Goal: Transaction & Acquisition: Purchase product/service

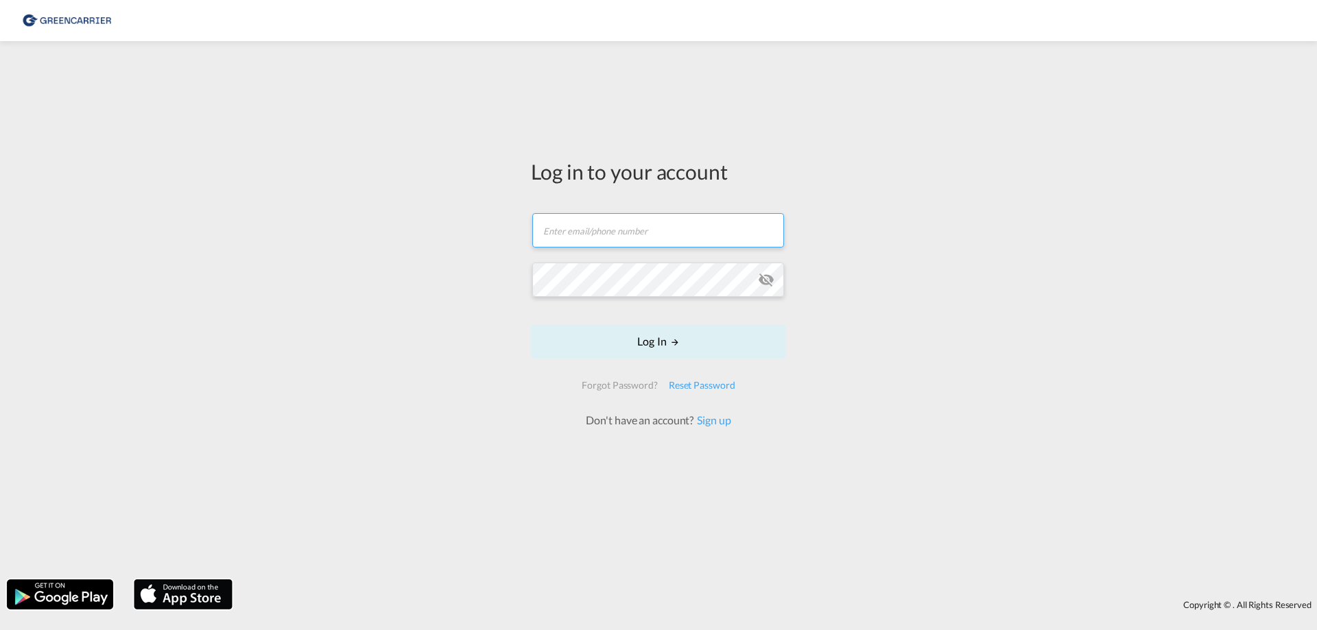
type input "[PERSON_NAME][EMAIL_ADDRESS][DOMAIN_NAME]"
click at [671, 261] on md-input-container "Password field is required" at bounding box center [658, 279] width 252 height 37
click at [652, 341] on form "[PERSON_NAME][EMAIL_ADDRESS][DOMAIN_NAME] Log In Forgot Password? Reset Passwor…" at bounding box center [658, 314] width 255 height 229
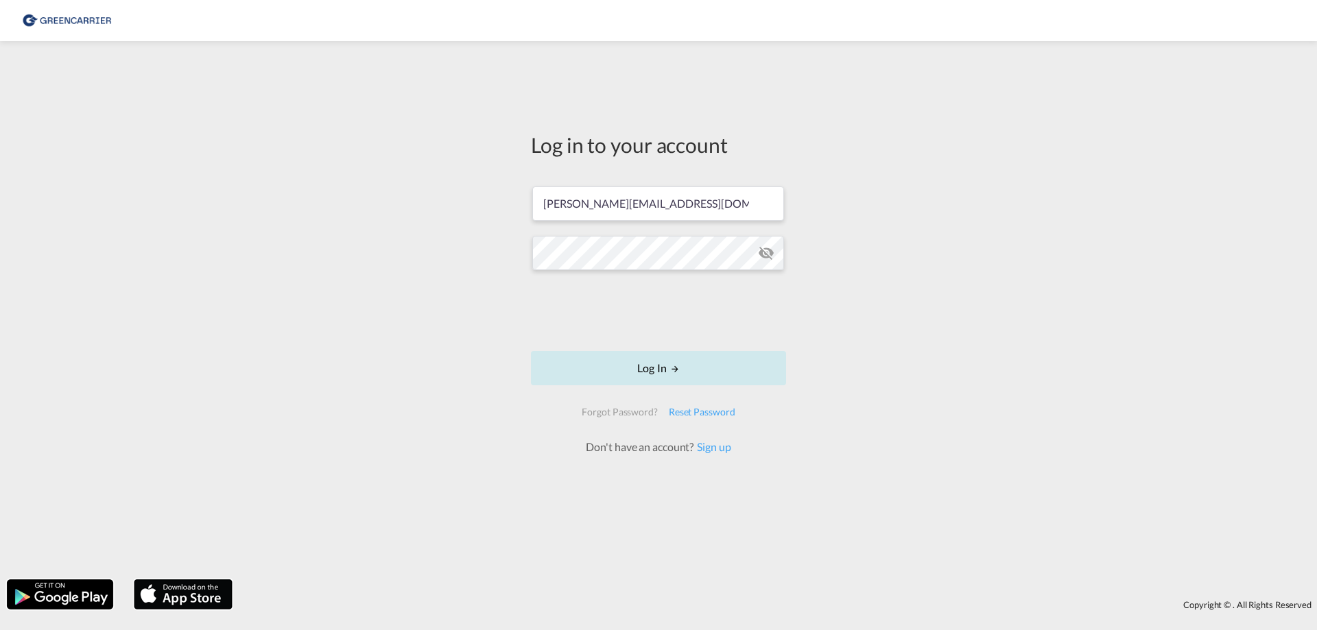
click at [689, 364] on button "Log In" at bounding box center [658, 368] width 255 height 34
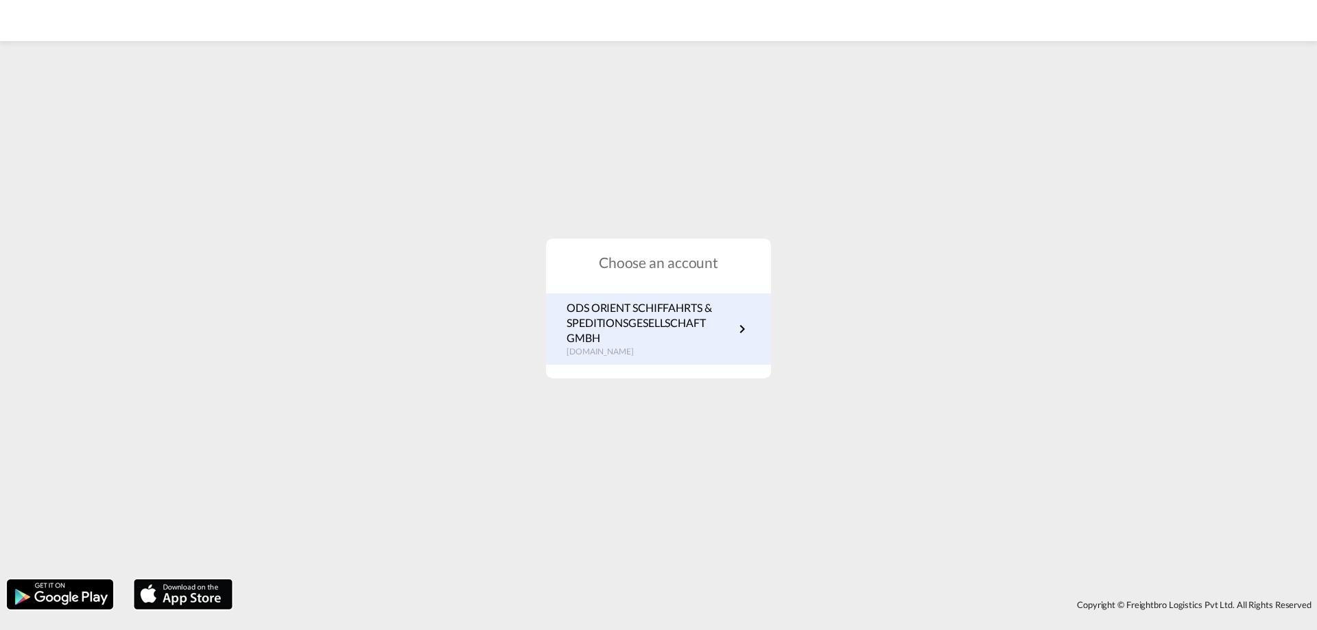
click at [718, 314] on p "ODS ORIENT SCHIFFAHRTS & SPEDITIONSGESELLSCHAFT GMBH" at bounding box center [649, 323] width 167 height 46
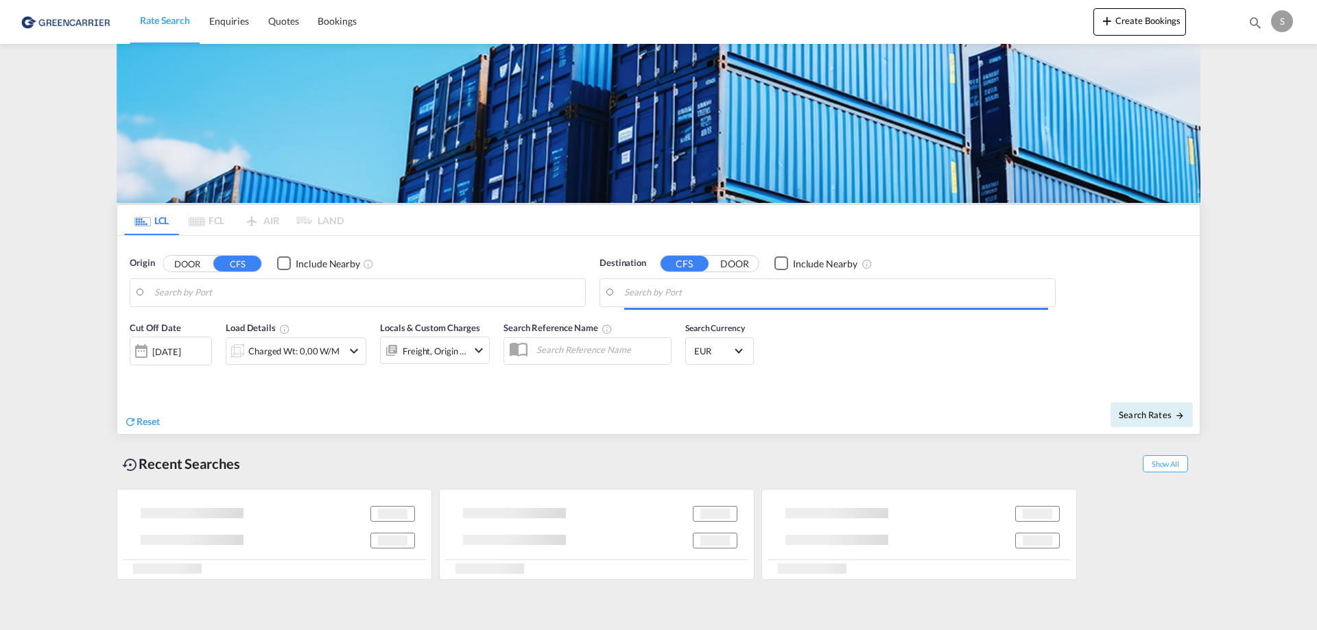
type input "[GEOGRAPHIC_DATA], [GEOGRAPHIC_DATA]"
type input "[GEOGRAPHIC_DATA], COCTG"
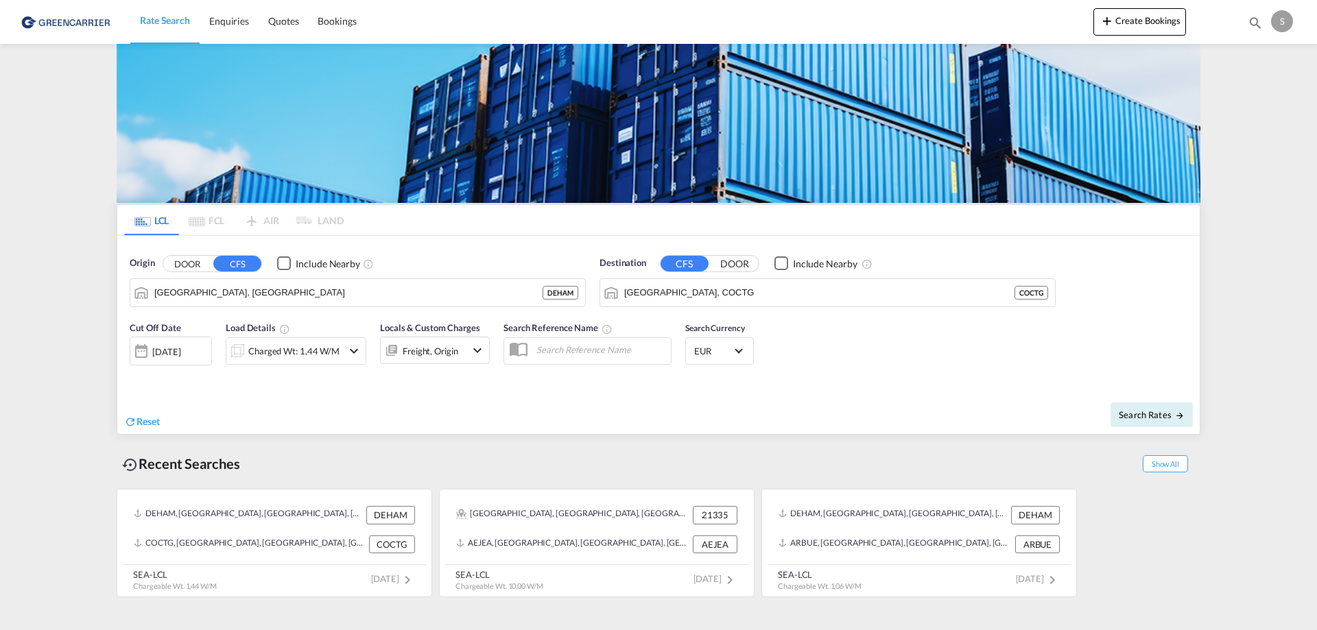
click at [171, 263] on button "DOOR" at bounding box center [187, 264] width 48 height 16
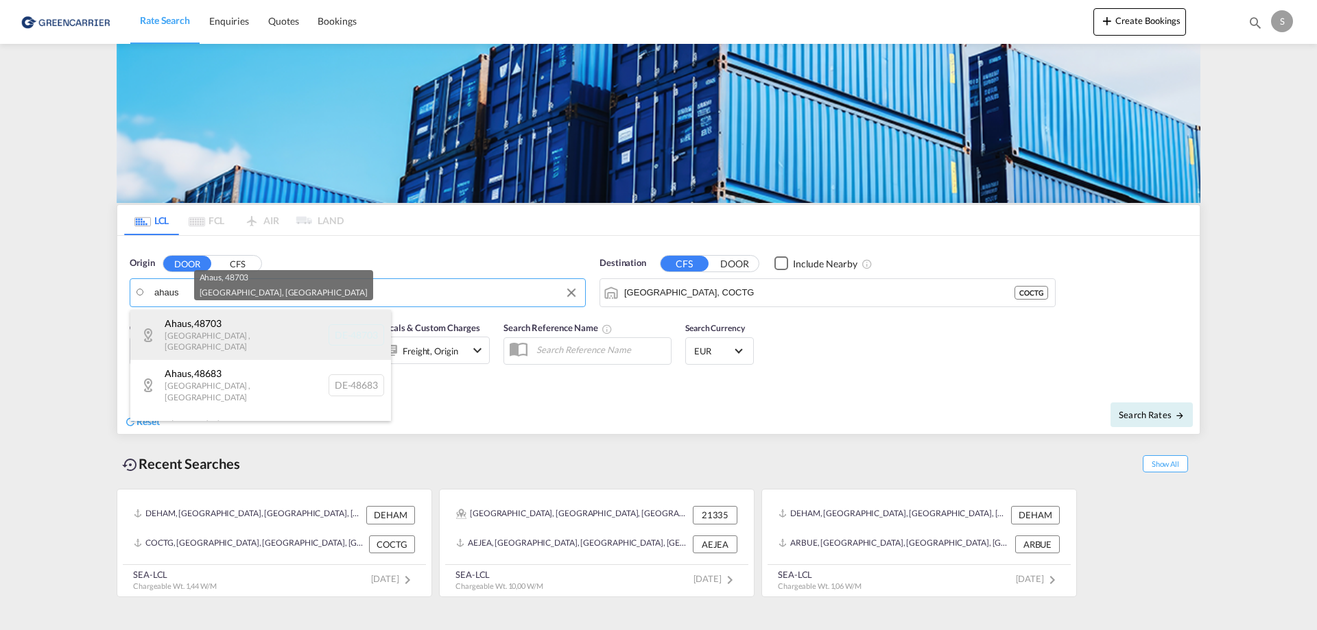
click at [248, 315] on div "Ahaus , 48703 Nordrhein-Westfalen , Germany DE-48703" at bounding box center [260, 335] width 261 height 50
type input "DE-48703, Ahaus, Nordrhein-Westfalen"
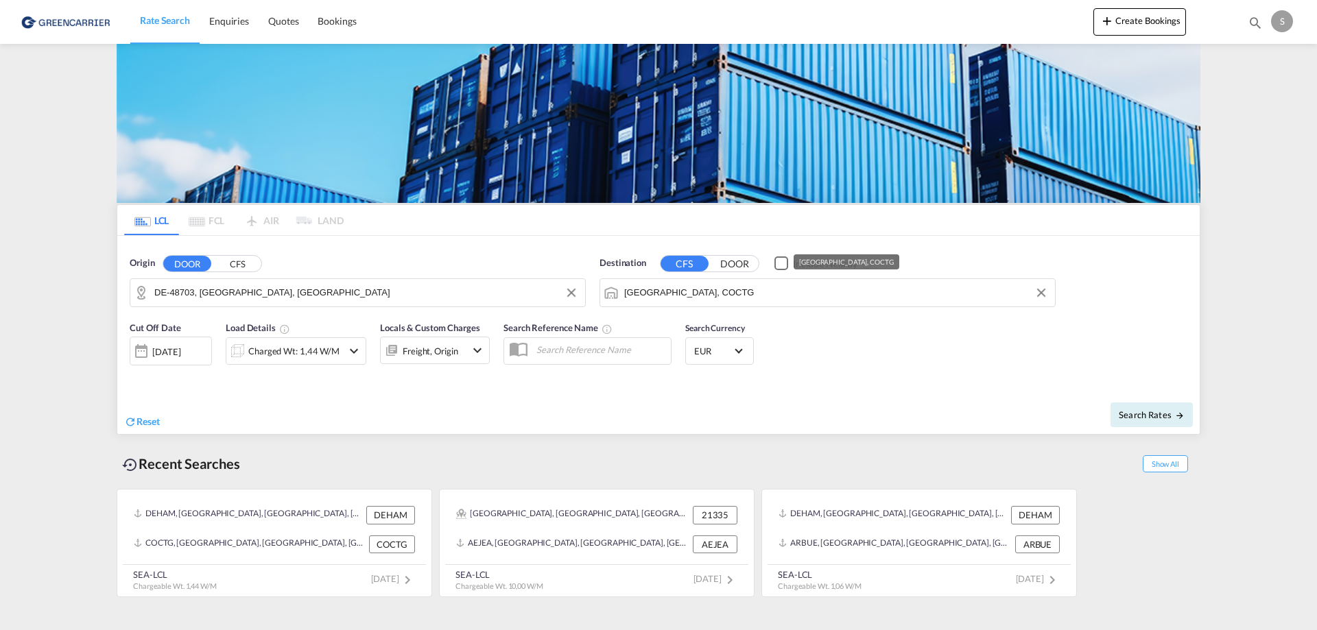
click at [703, 294] on input "Cartagena, COCTG" at bounding box center [836, 293] width 424 height 21
paste input "Laguna Sur, 27110 Torreón, Coahuila, Mexiko"
type input "27110 Torreón, Coahuila, Mexiko"
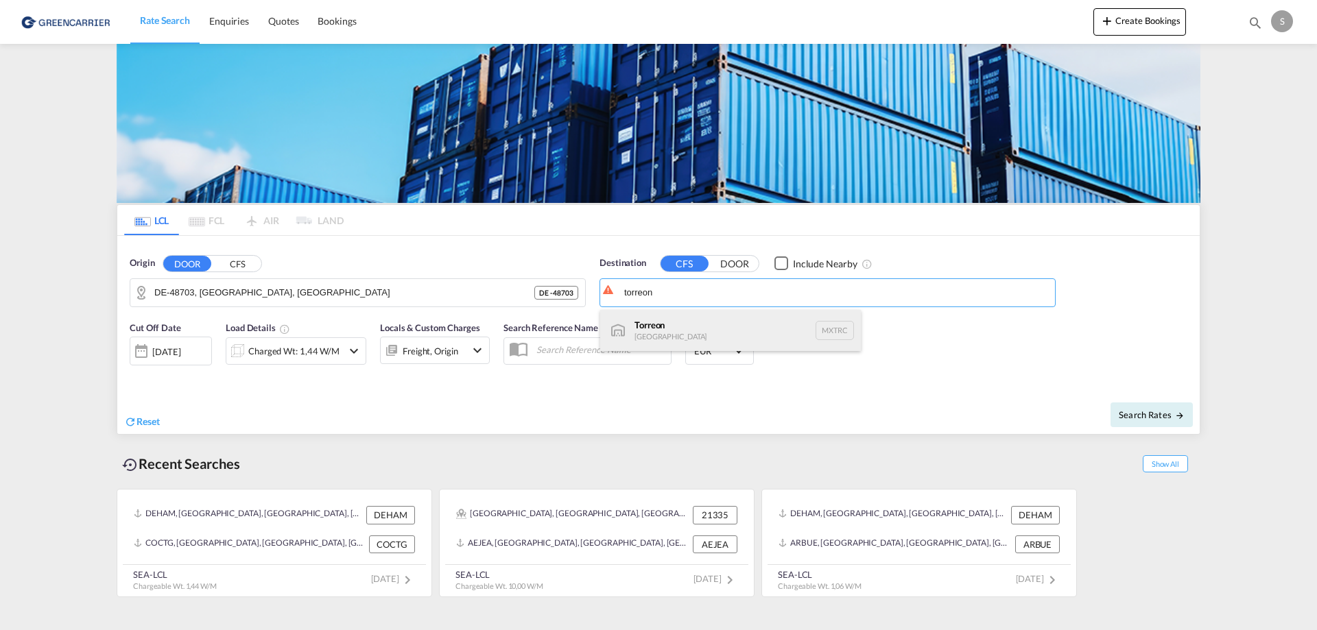
click at [718, 333] on div "Torreon Mexico MXTRC" at bounding box center [730, 330] width 261 height 41
type input "Torreon, MXTRC"
click at [357, 352] on md-icon "icon-chevron-down" at bounding box center [354, 351] width 16 height 16
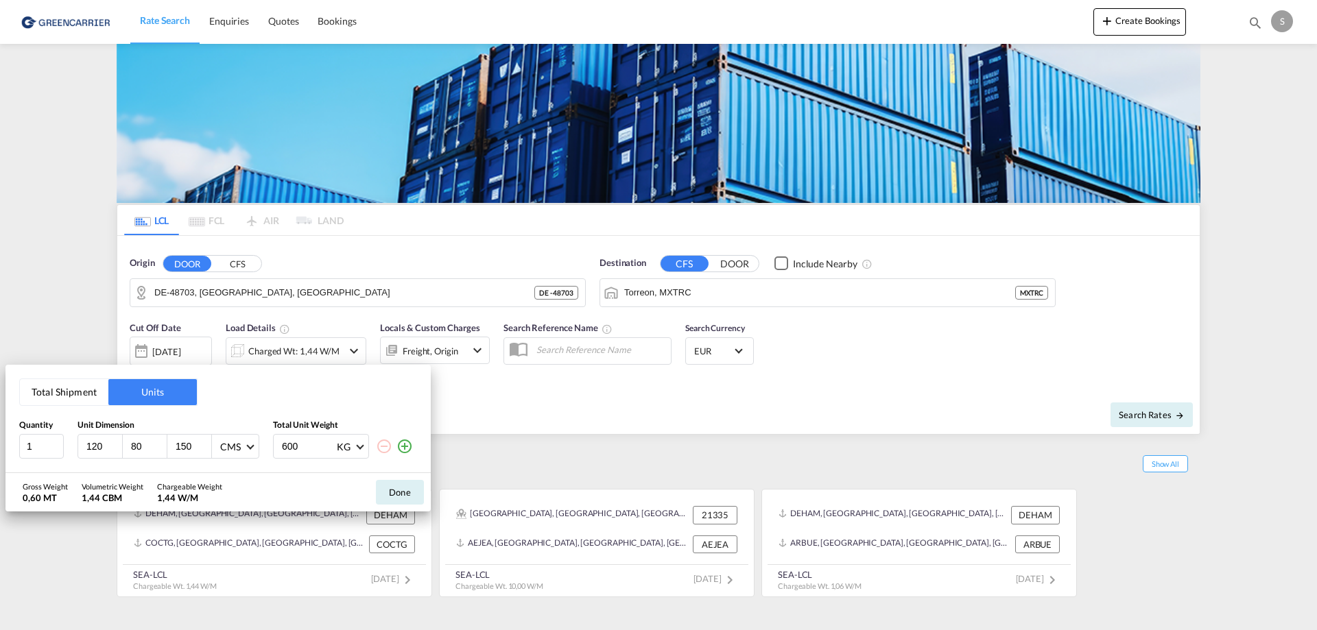
click at [132, 448] on input "80" at bounding box center [148, 446] width 37 height 12
type input "60"
type input "110"
type input "590"
click at [407, 490] on button "Done" at bounding box center [400, 492] width 48 height 25
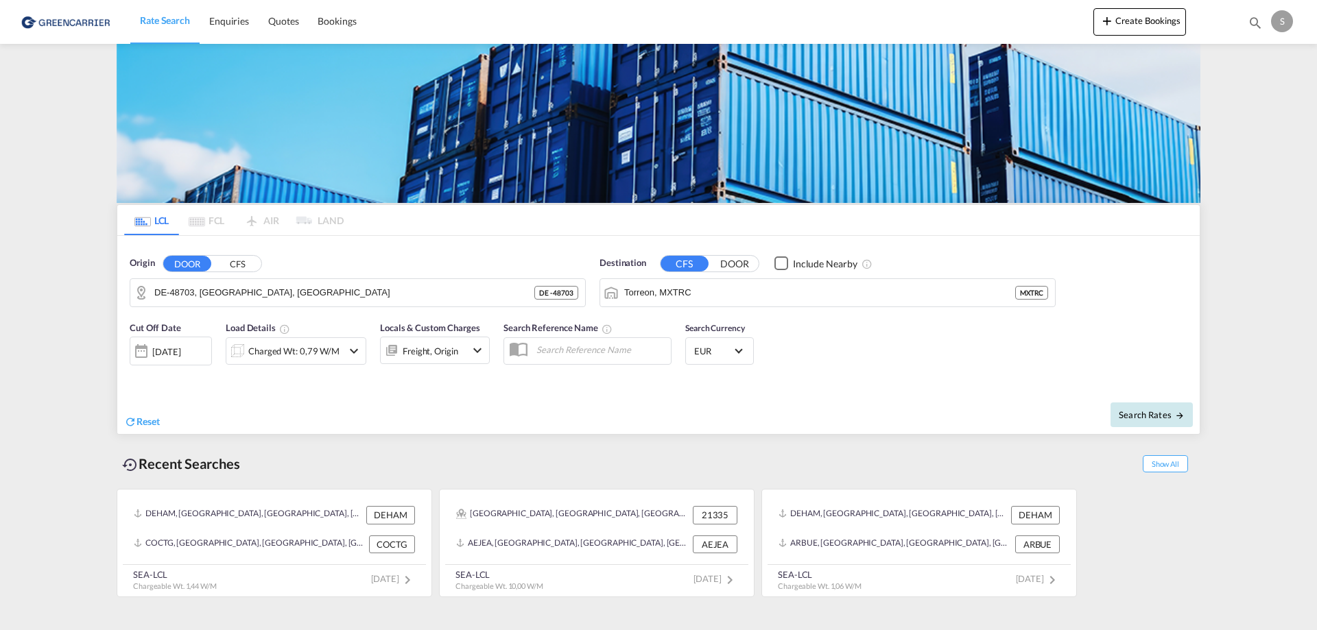
click at [1142, 412] on span "Search Rates" at bounding box center [1151, 414] width 66 height 11
type input "48703 to MXTRC / 17 Sep 2025"
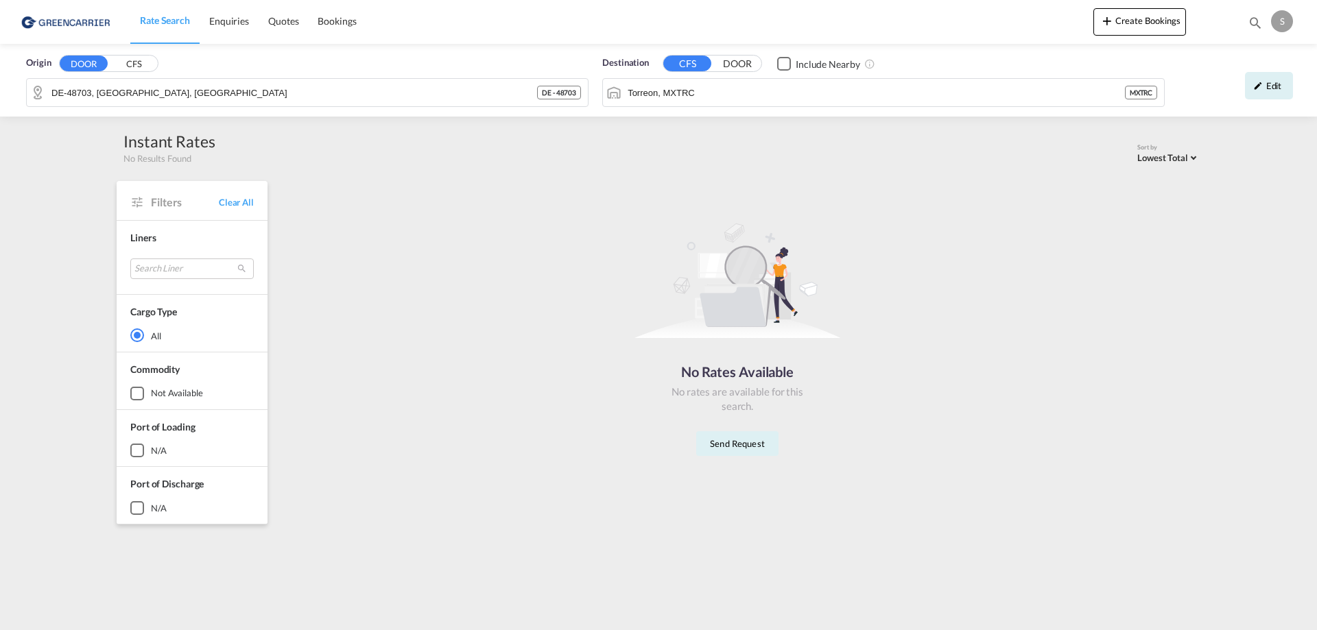
click at [741, 71] on button "DOOR" at bounding box center [737, 64] width 48 height 16
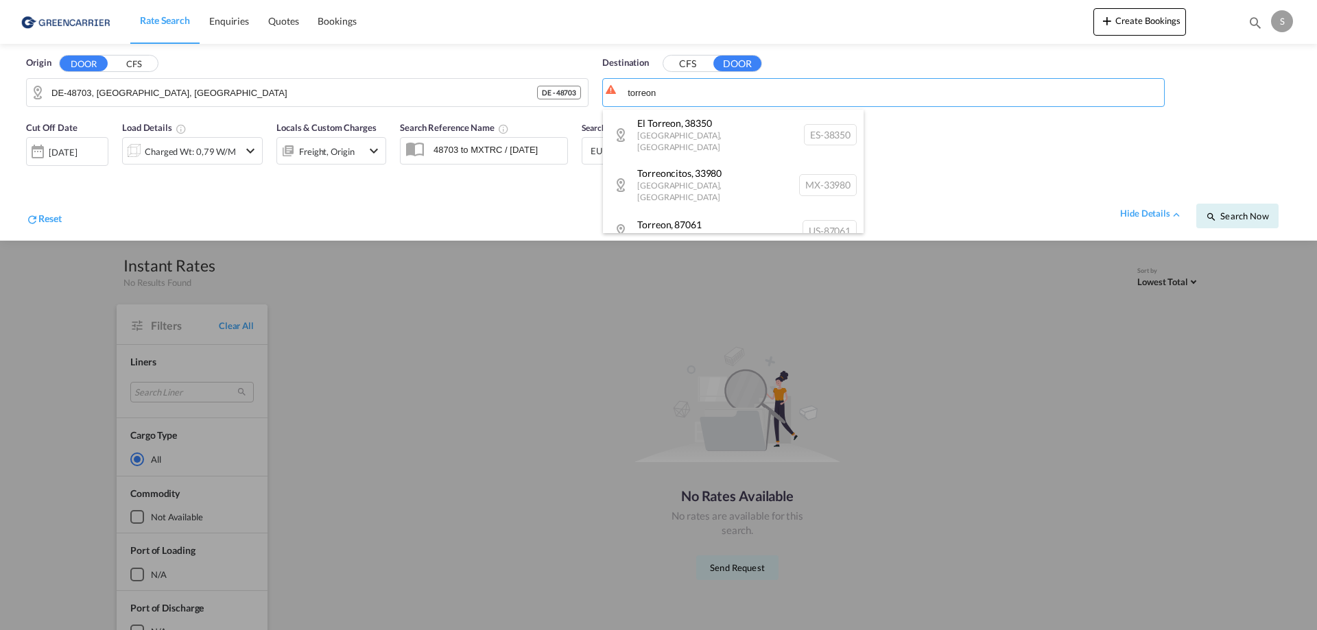
type input "v"
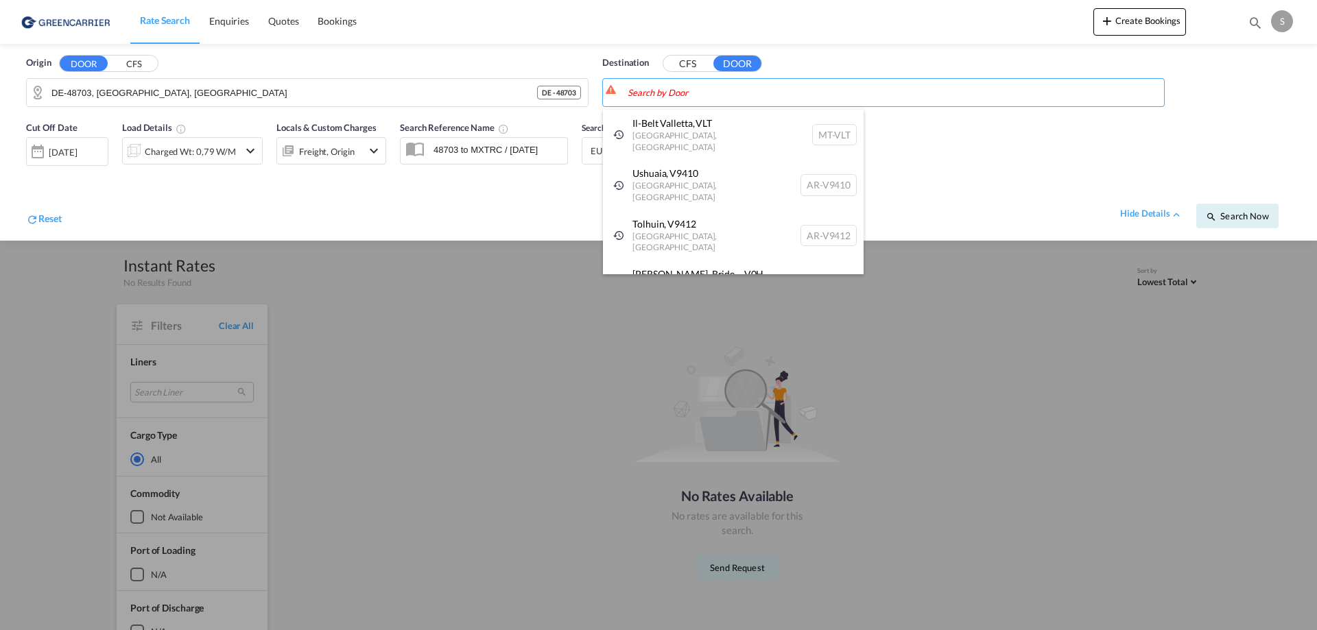
paste input "Laguna Sur, 27110 Torreón, Coahuila, Mexiko"
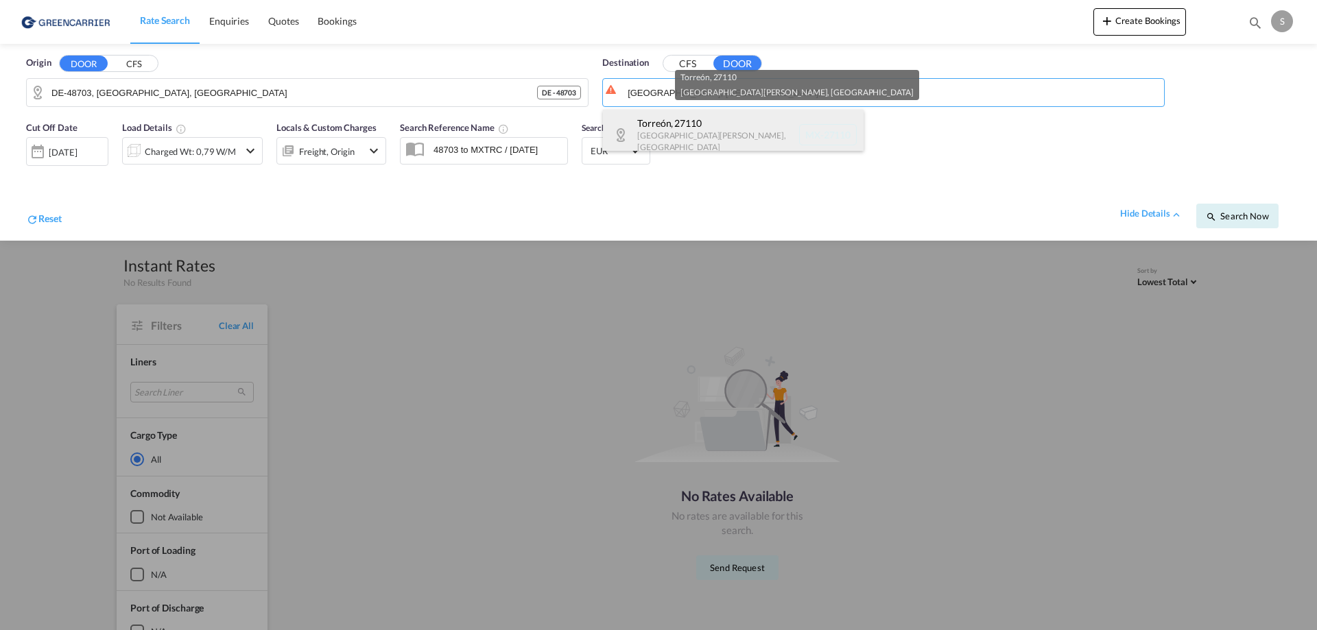
click at [669, 130] on div "Torreón , 27110 Coahuila de Zaragoza , Mexico MX-27110" at bounding box center [733, 135] width 261 height 50
type input "MX-27110, Torreón, Coahuila de Zaragoza"
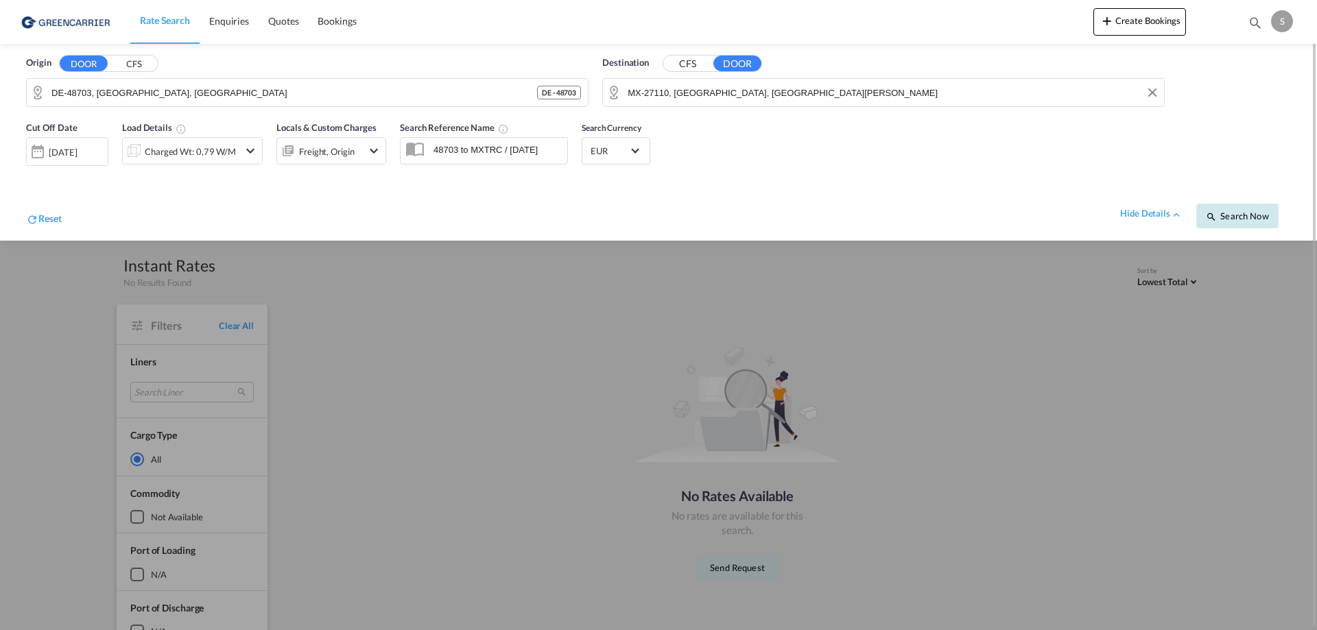
click at [1236, 209] on button "Search Now" at bounding box center [1237, 216] width 82 height 25
